Goal: Task Accomplishment & Management: Manage account settings

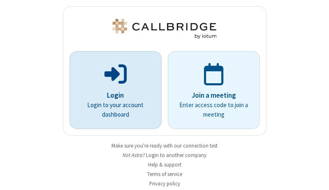
click at [112, 95] on p "Login" at bounding box center [115, 95] width 69 height 11
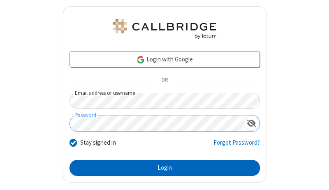
click at [161, 167] on button "Login" at bounding box center [164, 168] width 190 height 16
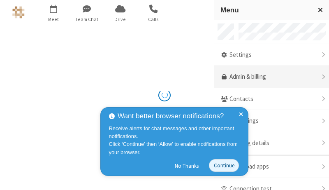
click at [269, 77] on link "Admin & billing" at bounding box center [271, 77] width 115 height 22
